Goal: Task Accomplishment & Management: Manage account settings

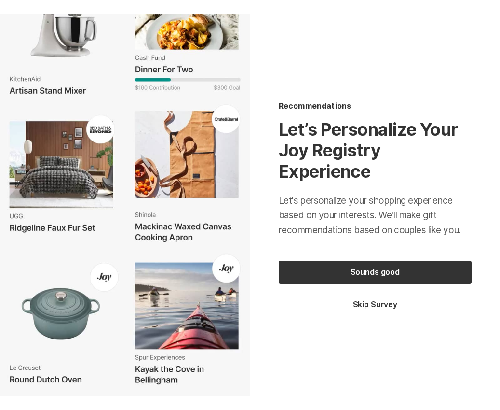
click at [279, 261] on div "Sounds good Skip Survey" at bounding box center [375, 285] width 193 height 49
click at [347, 269] on button "Sounds good" at bounding box center [375, 272] width 193 height 23
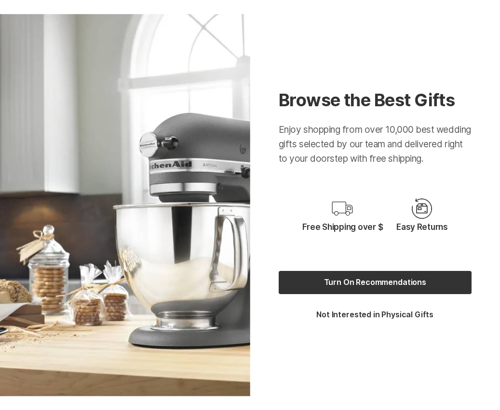
click at [338, 289] on button "Turn On Recommendations" at bounding box center [375, 282] width 193 height 23
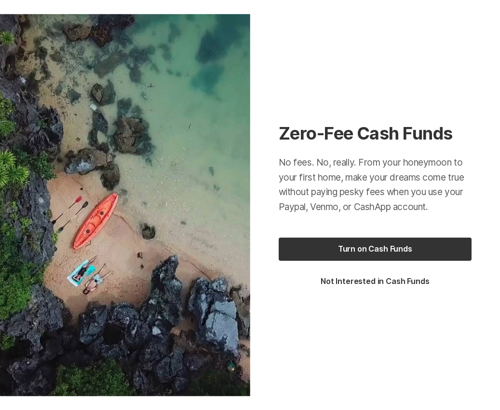
click at [337, 249] on button "Turn on Cash Funds" at bounding box center [375, 248] width 193 height 23
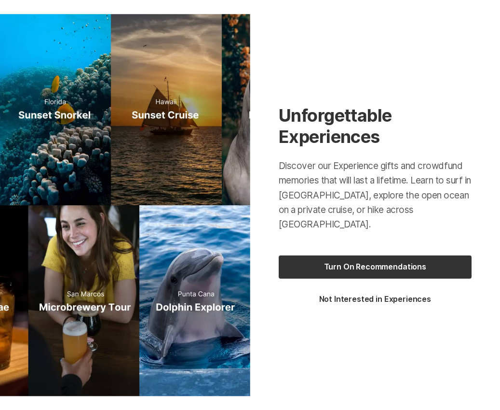
click at [333, 266] on button "Turn On Recommendations" at bounding box center [375, 266] width 193 height 23
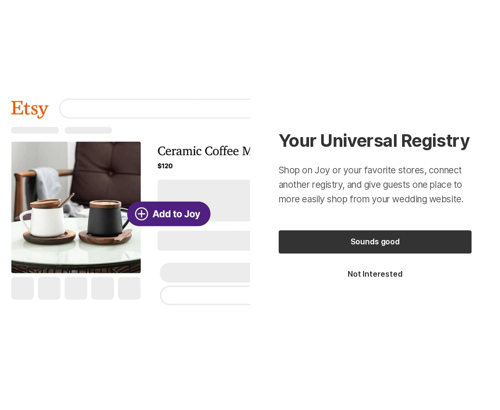
click at [336, 243] on button "Sounds good" at bounding box center [375, 241] width 193 height 23
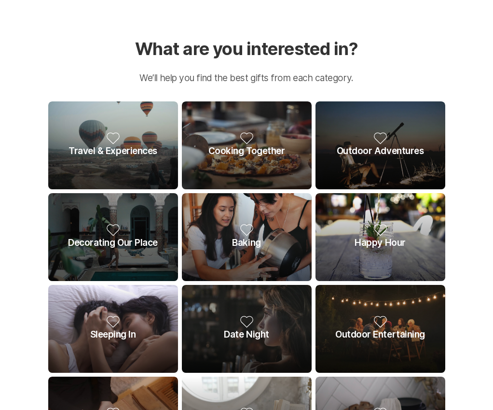
click at [142, 215] on p "Decorating Our Place" at bounding box center [113, 237] width 130 height 88
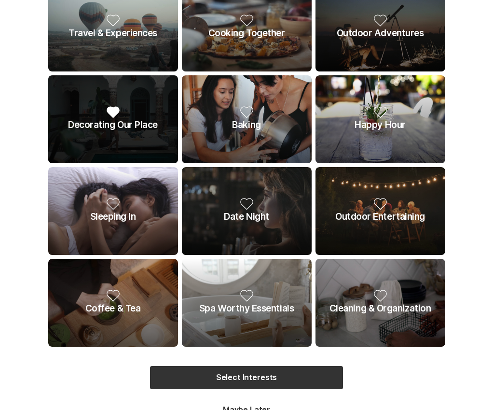
scroll to position [146, 0]
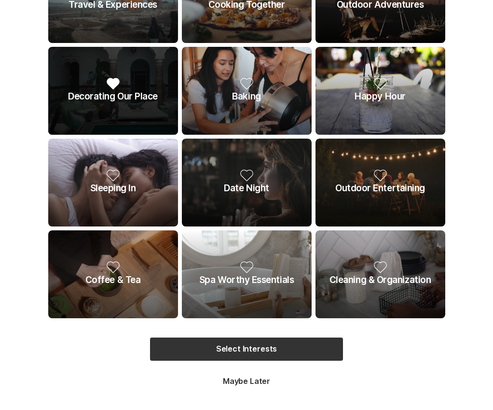
click at [258, 379] on button "Maybe Later" at bounding box center [246, 381] width 193 height 11
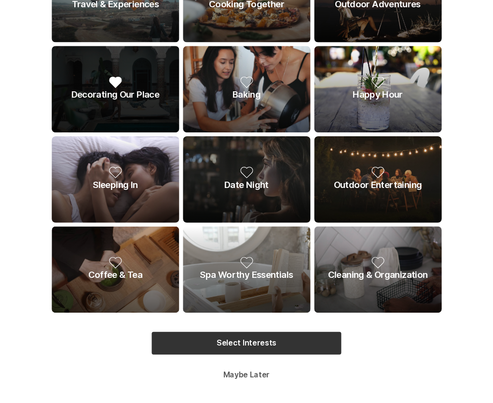
scroll to position [0, 0]
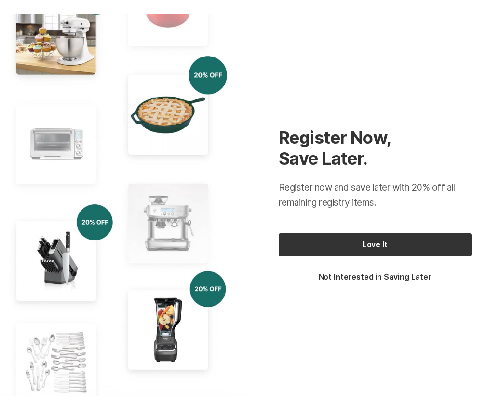
click at [346, 252] on button "Love It" at bounding box center [375, 244] width 193 height 23
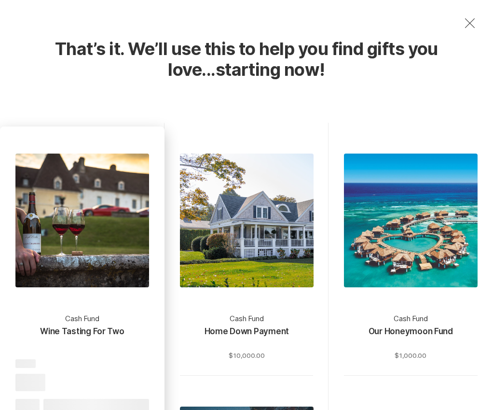
click at [111, 257] on div at bounding box center [82, 220] width 134 height 134
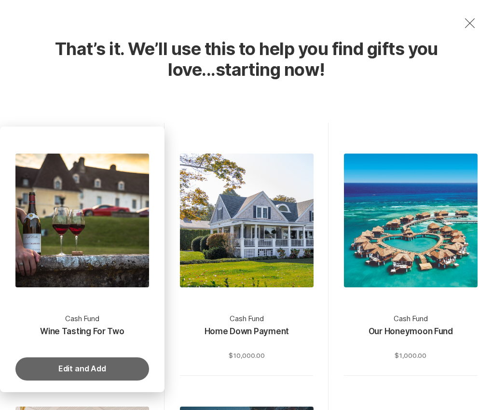
click at [83, 361] on button "Edit and Add" at bounding box center [82, 368] width 134 height 23
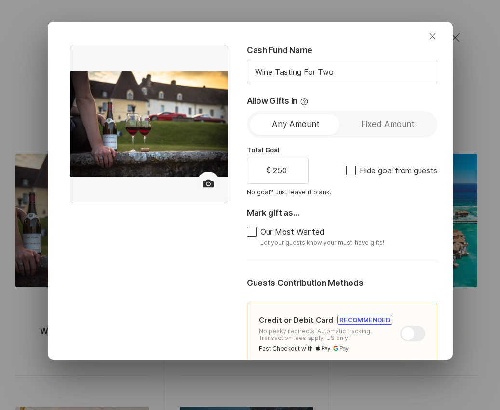
click at [427, 36] on icon "Close" at bounding box center [433, 36] width 12 height 12
type textarea "x"
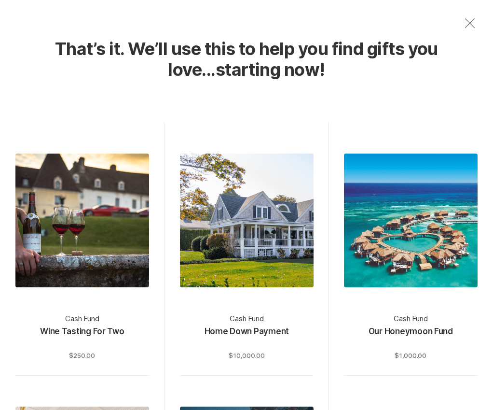
click at [462, 31] on icon "Close" at bounding box center [469, 22] width 15 height 15
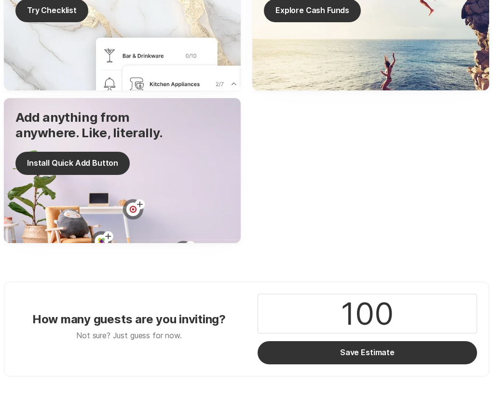
scroll to position [524, 0]
